Goal: Task Accomplishment & Management: Complete application form

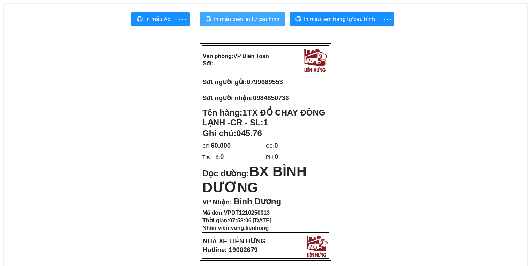
click at [258, 17] on span "In mẫu biên lai tự cấu hình" at bounding box center [247, 19] width 66 height 9
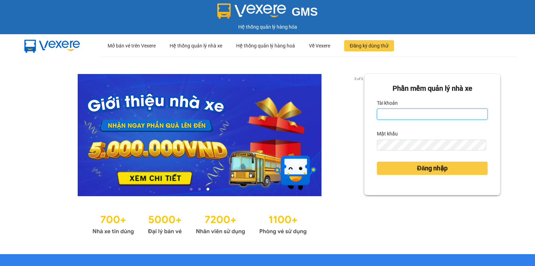
click at [411, 116] on input "Tài khoản" at bounding box center [432, 113] width 111 height 11
type input "vang.lienhung"
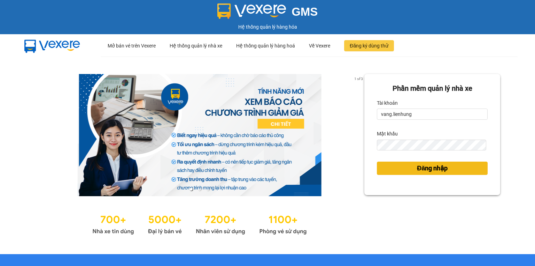
click at [424, 165] on span "Đăng nhập" at bounding box center [432, 168] width 31 height 10
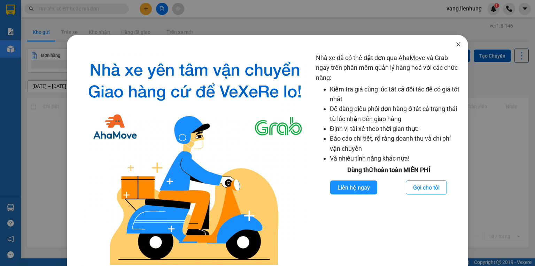
click at [456, 43] on icon "close" at bounding box center [459, 44] width 6 height 6
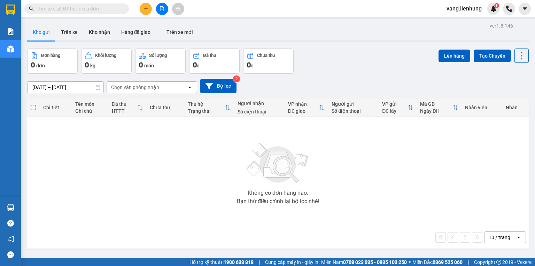
click at [60, 10] on input "text" at bounding box center [79, 9] width 82 height 8
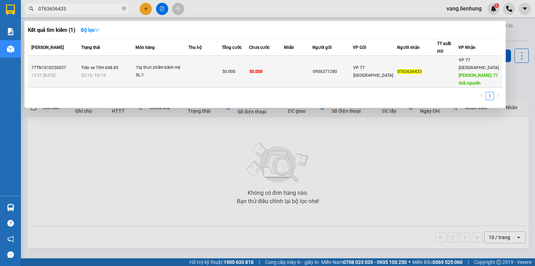
type input "0763636433"
click at [387, 73] on td "VP 77 Thái Nguyên" at bounding box center [375, 72] width 44 height 32
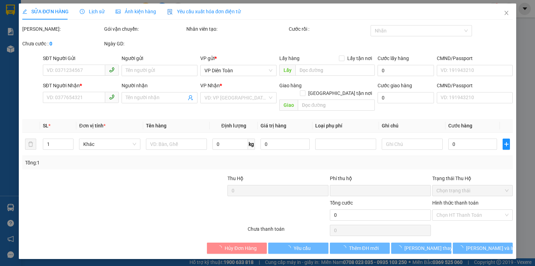
type input "0906371280"
type input "0763636433"
type input "77 thái nguyên"
type input "0"
type input "50.000"
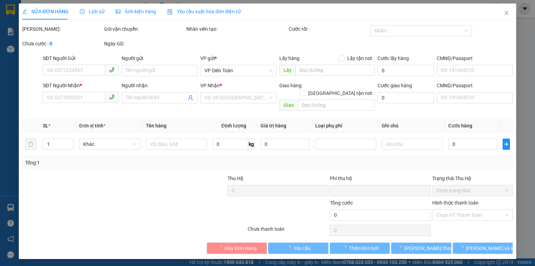
type input "50.000"
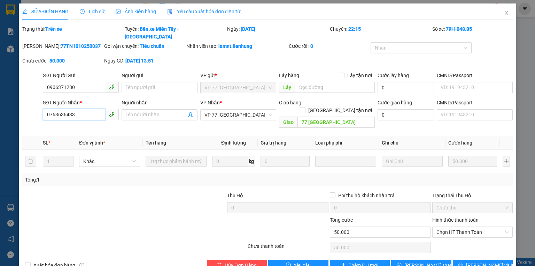
click at [88, 109] on input "0763636433" at bounding box center [74, 114] width 62 height 11
click at [504, 12] on icon "close" at bounding box center [507, 13] width 6 height 6
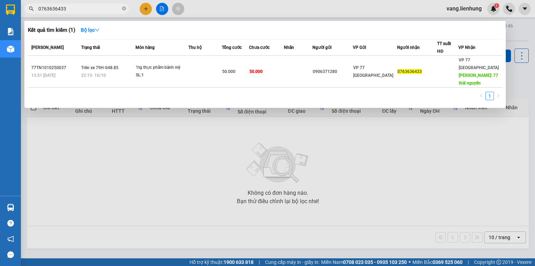
click at [71, 11] on input "0763636433" at bounding box center [79, 9] width 82 height 8
click at [123, 8] on icon "close-circle" at bounding box center [124, 8] width 4 height 4
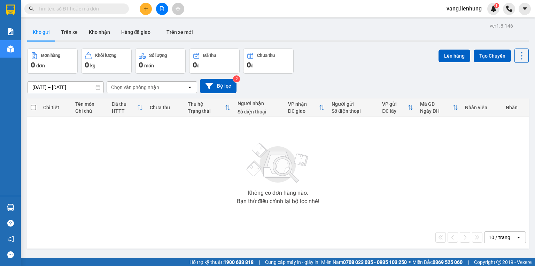
click at [96, 10] on input "text" at bounding box center [79, 9] width 82 height 8
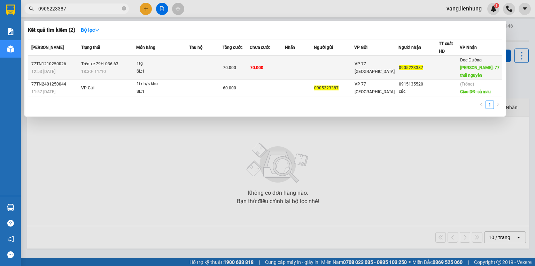
type input "0905223387"
click at [371, 73] on td "VP 77 Thái Nguyên" at bounding box center [377, 68] width 44 height 24
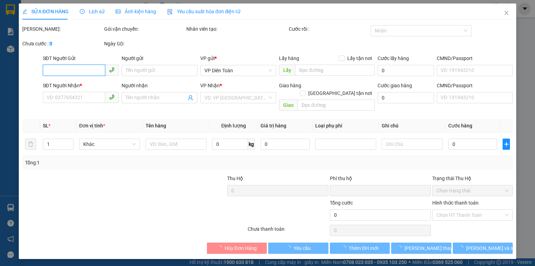
type input "0905223387"
type input "77 thái nguyên"
type input "0"
type input "70.000"
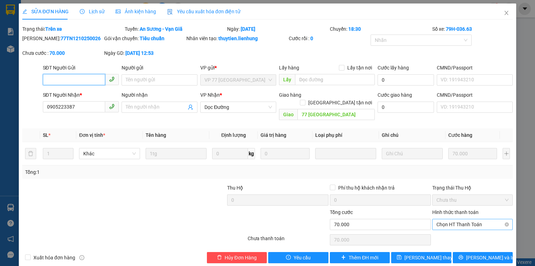
click at [455, 219] on span "Chọn HT Thanh Toán" at bounding box center [473, 224] width 72 height 10
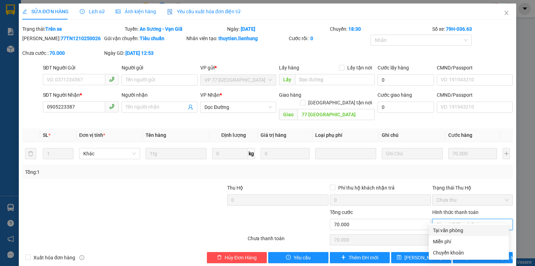
click at [456, 230] on div "Tại văn phòng" at bounding box center [469, 230] width 72 height 8
type input "0"
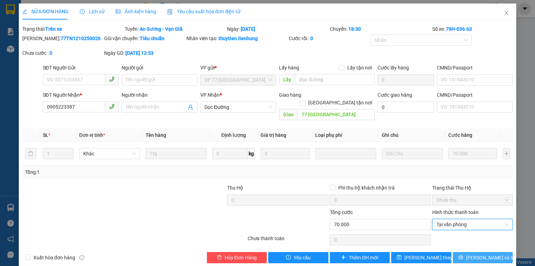
click at [476, 253] on span "Lưu và In" at bounding box center [490, 257] width 49 height 8
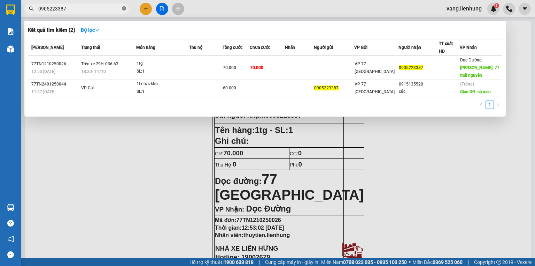
click at [123, 8] on icon "close-circle" at bounding box center [124, 8] width 4 height 4
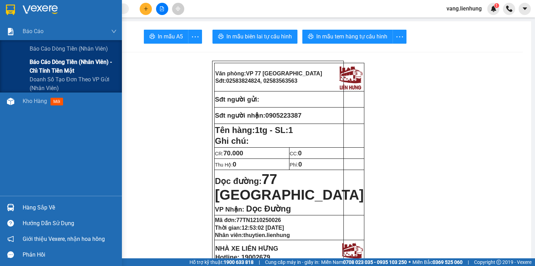
click at [71, 64] on span "Báo cáo dòng tiền (nhân viên) - chỉ tính tiền mặt" at bounding box center [73, 66] width 87 height 17
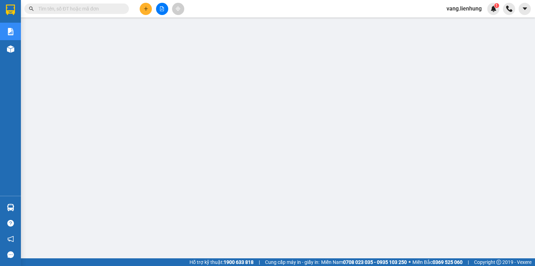
click at [474, 7] on span "vang.lienhung" at bounding box center [464, 8] width 46 height 9
click at [468, 23] on span "Đăng xuất" at bounding box center [468, 22] width 32 height 8
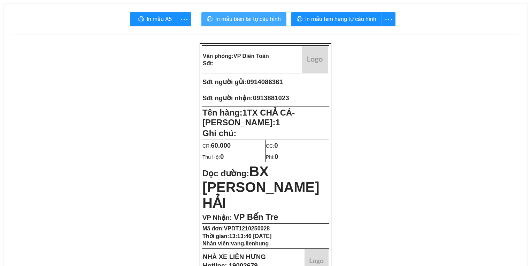
click at [252, 21] on span "In mẫu biên lai tự cấu hình" at bounding box center [248, 19] width 66 height 9
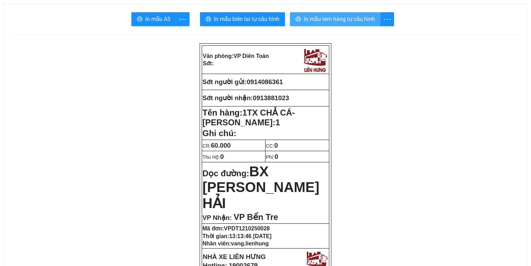
click at [330, 18] on span "In mẫu tem hàng tự cấu hình" at bounding box center [339, 19] width 71 height 9
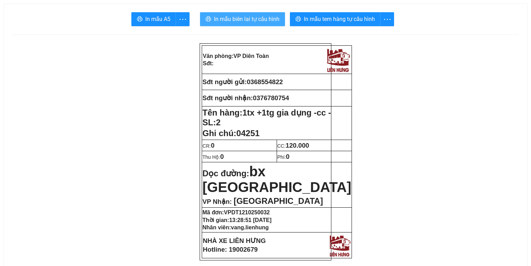
click at [254, 19] on span "In mẫu biên lai tự cấu hình" at bounding box center [247, 19] width 66 height 9
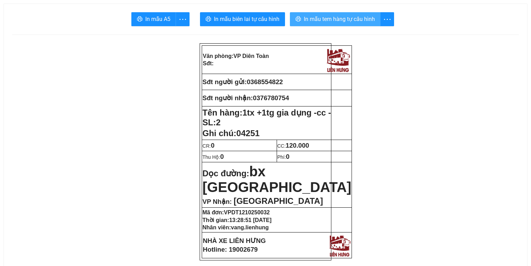
click at [347, 22] on span "In mẫu tem hàng tự cấu hình" at bounding box center [339, 19] width 71 height 9
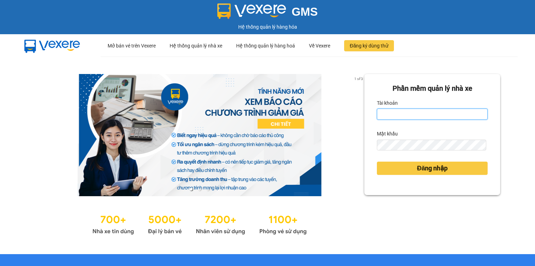
click at [396, 110] on input "Tài khoản" at bounding box center [432, 113] width 111 height 11
type input "baoquyen.lienhung"
click at [414, 151] on form "Phần mềm quản lý nhà xe Tài khoản baoquyen.lienhung Mật khẩu Đăng nhập" at bounding box center [432, 134] width 111 height 103
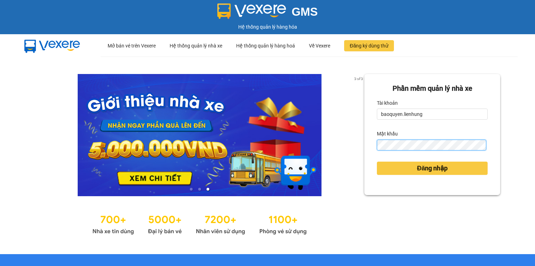
click at [377, 161] on button "Đăng nhập" at bounding box center [432, 167] width 111 height 13
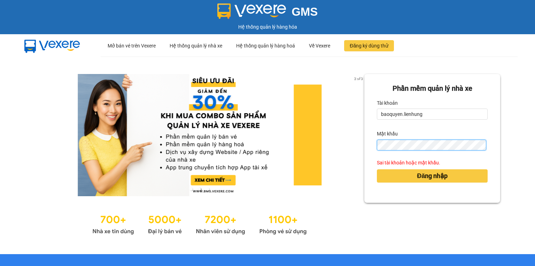
click at [377, 169] on button "Đăng nhập" at bounding box center [432, 175] width 111 height 13
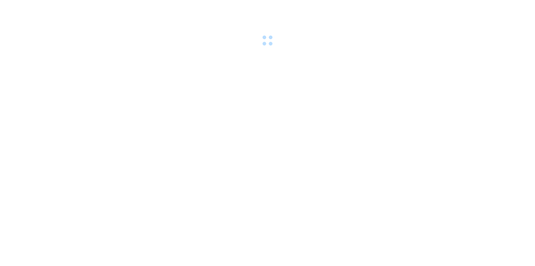
click at [433, 170] on body at bounding box center [267, 133] width 535 height 266
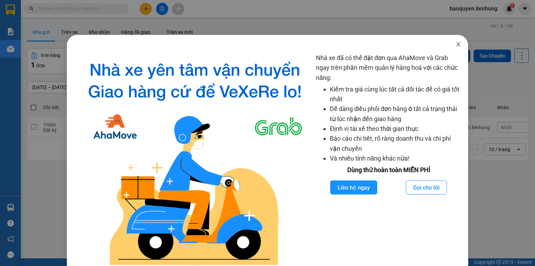
click at [457, 45] on icon "close" at bounding box center [459, 44] width 6 height 6
